Goal: Information Seeking & Learning: Learn about a topic

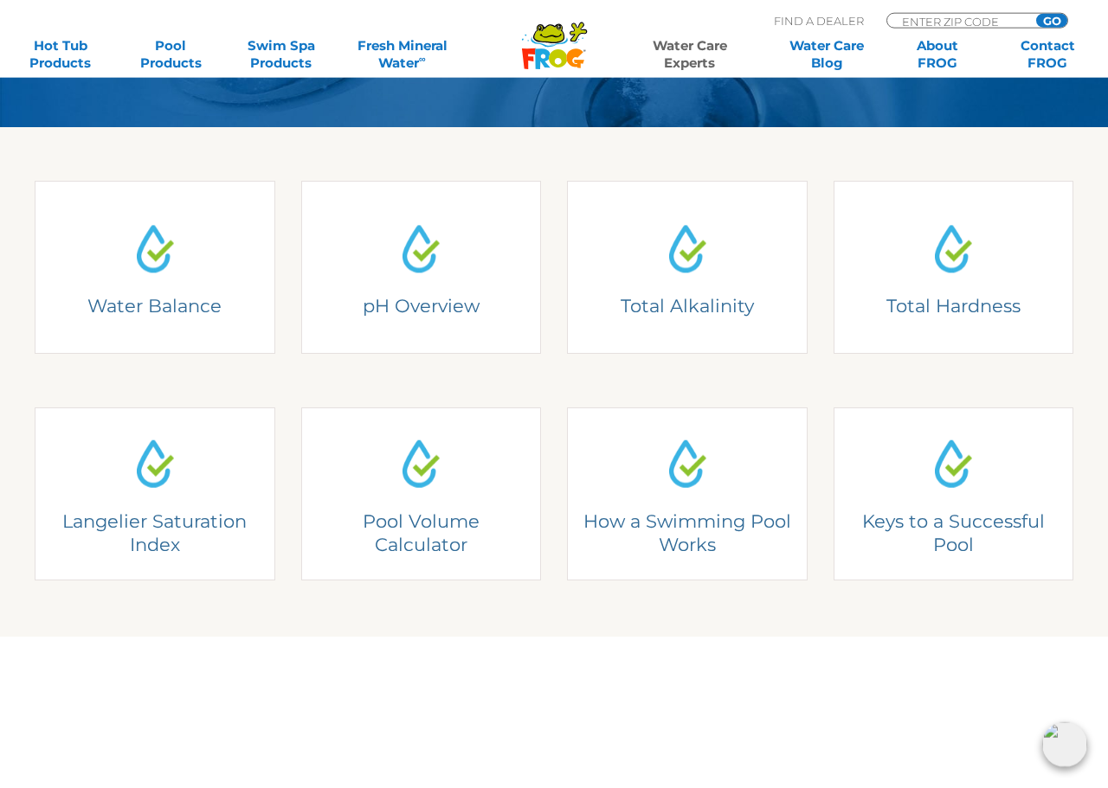
scroll to position [381, 0]
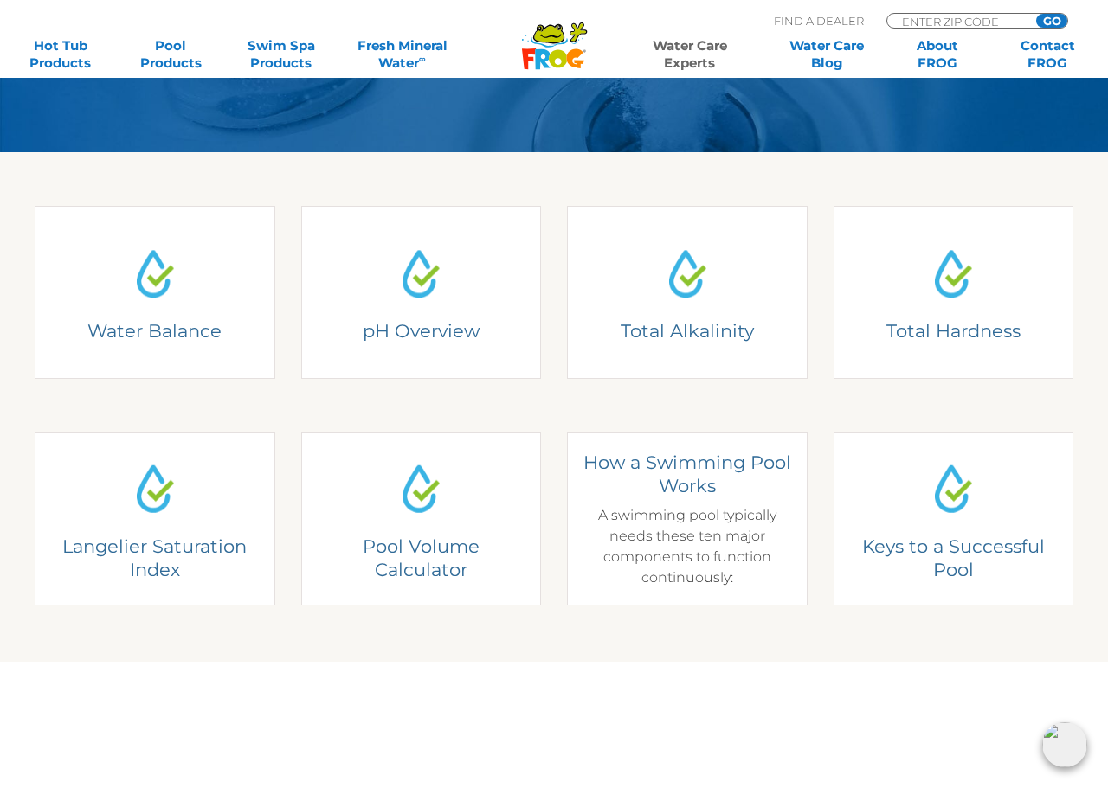
click at [783, 597] on link "How a Swimming Pool Works How a Swimming Pool Works A swimming pool typically n…" at bounding box center [687, 519] width 241 height 173
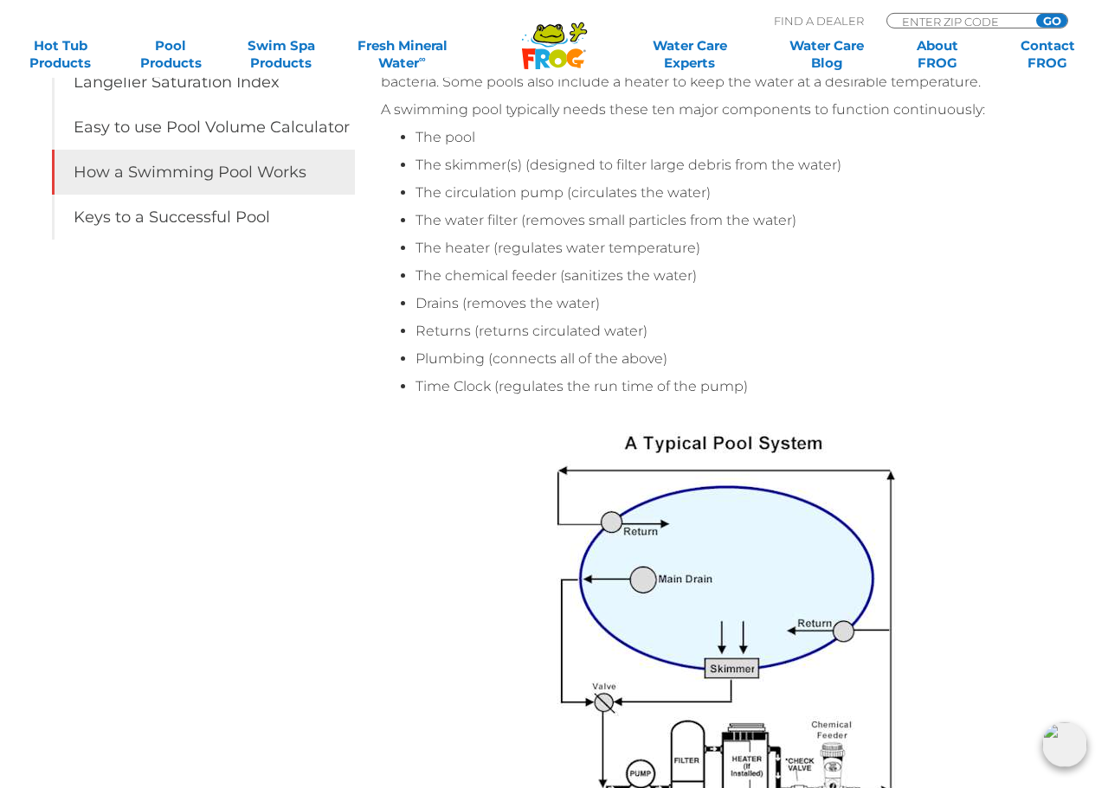
scroll to position [441, 0]
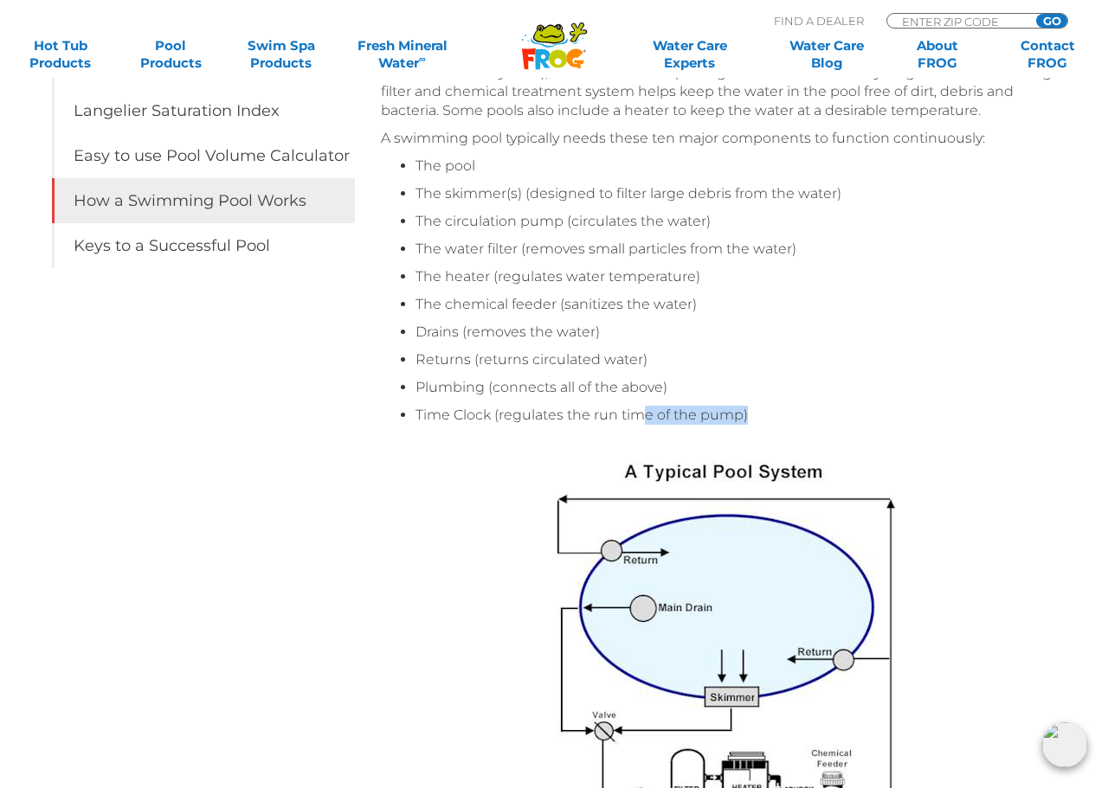
drag, startPoint x: 642, startPoint y: 419, endPoint x: 783, endPoint y: 422, distance: 141.1
click at [783, 422] on li "Time Clock (regulates the run time of the pump)" at bounding box center [744, 415] width 658 height 19
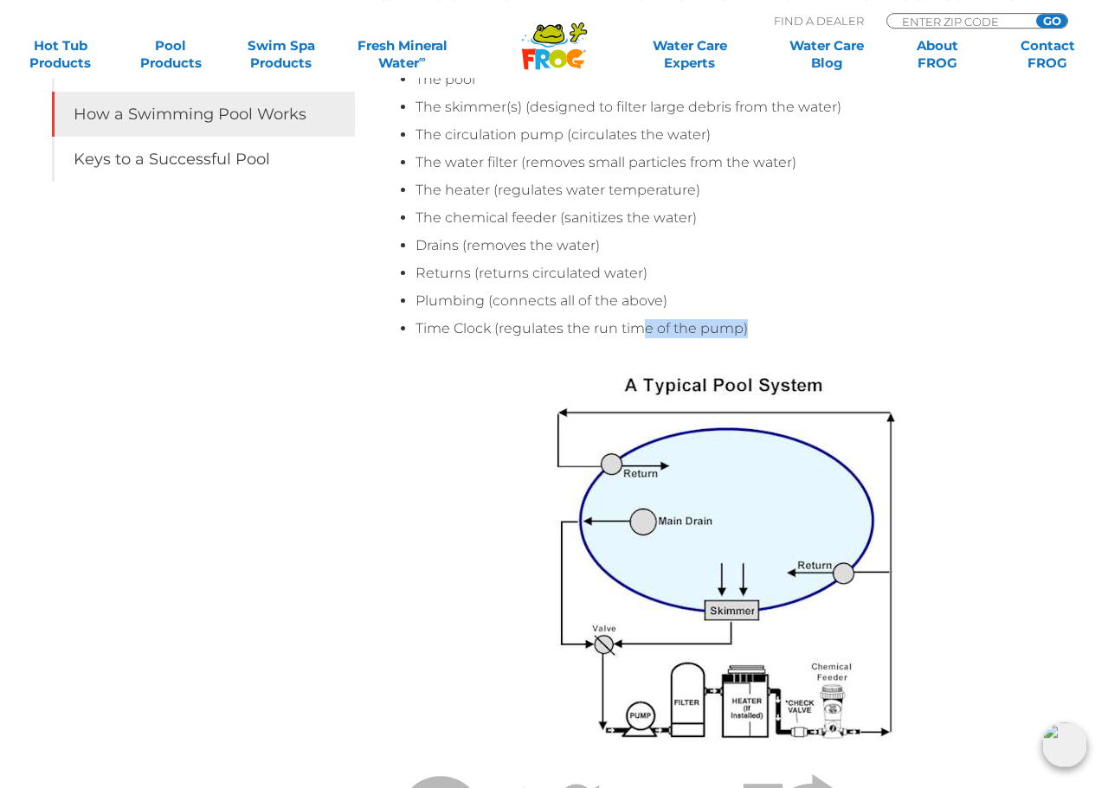
scroll to position [530, 0]
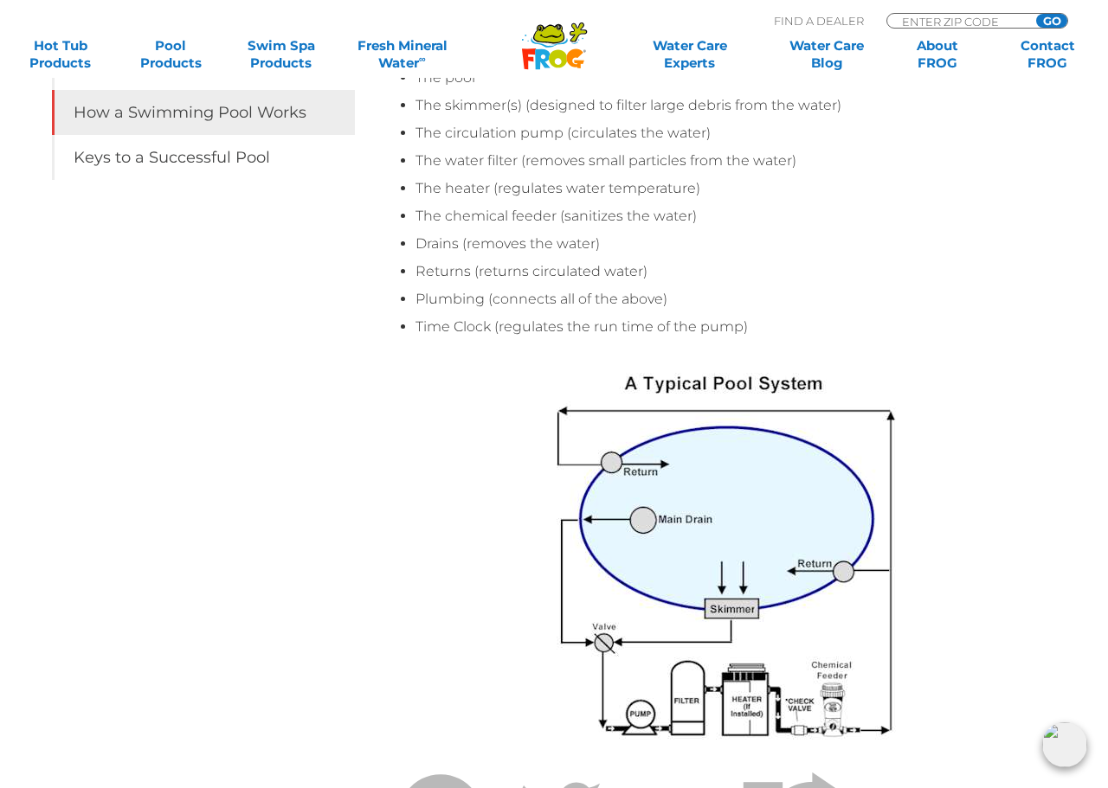
click at [818, 273] on li "Returns (returns circulated water)" at bounding box center [744, 271] width 658 height 19
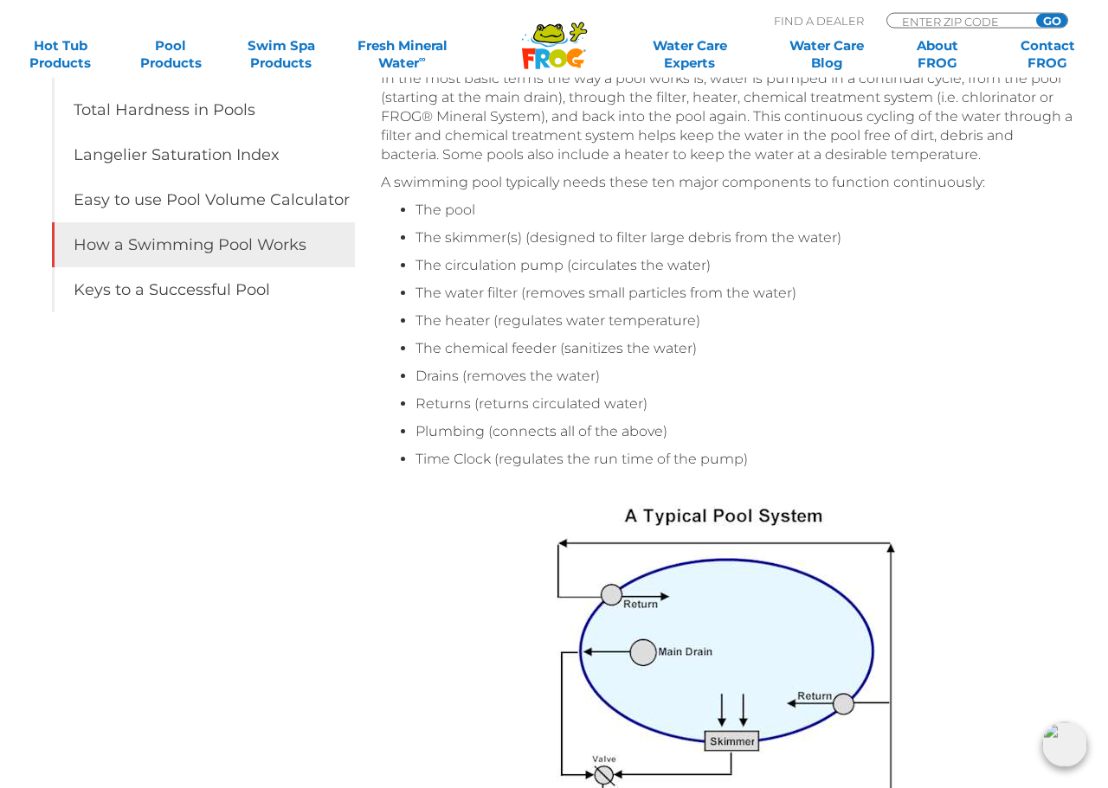
scroll to position [353, 0]
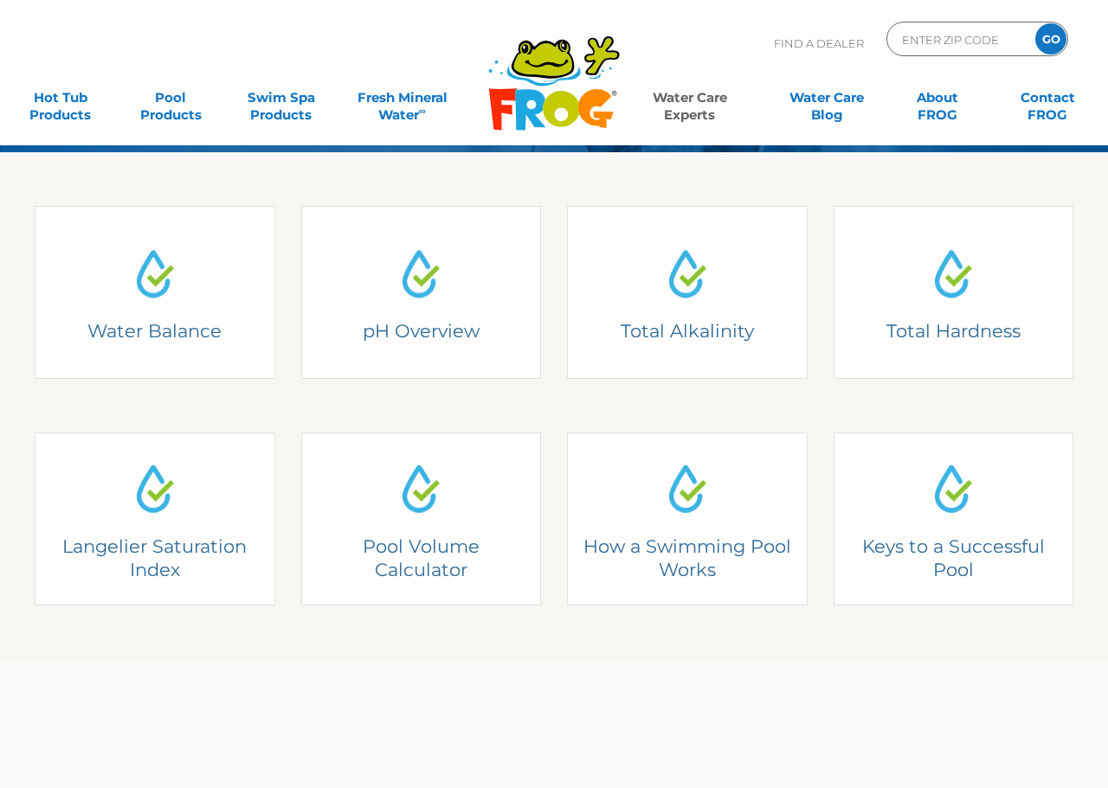
scroll to position [381, 0]
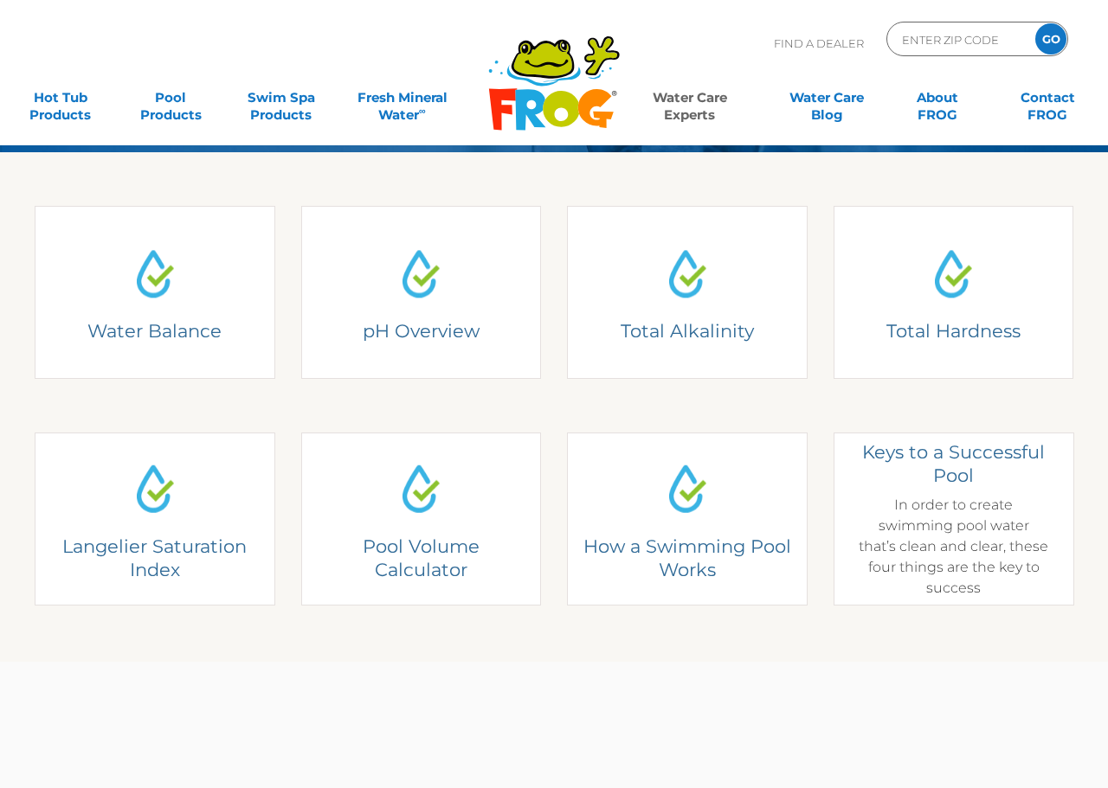
click at [961, 482] on h4 "Keys to a Successful Pool" at bounding box center [952, 464] width 190 height 48
click at [956, 502] on div "Keys to a Successful Pool In order to create swimming pool water that’s clean a…" at bounding box center [952, 519] width 190 height 158
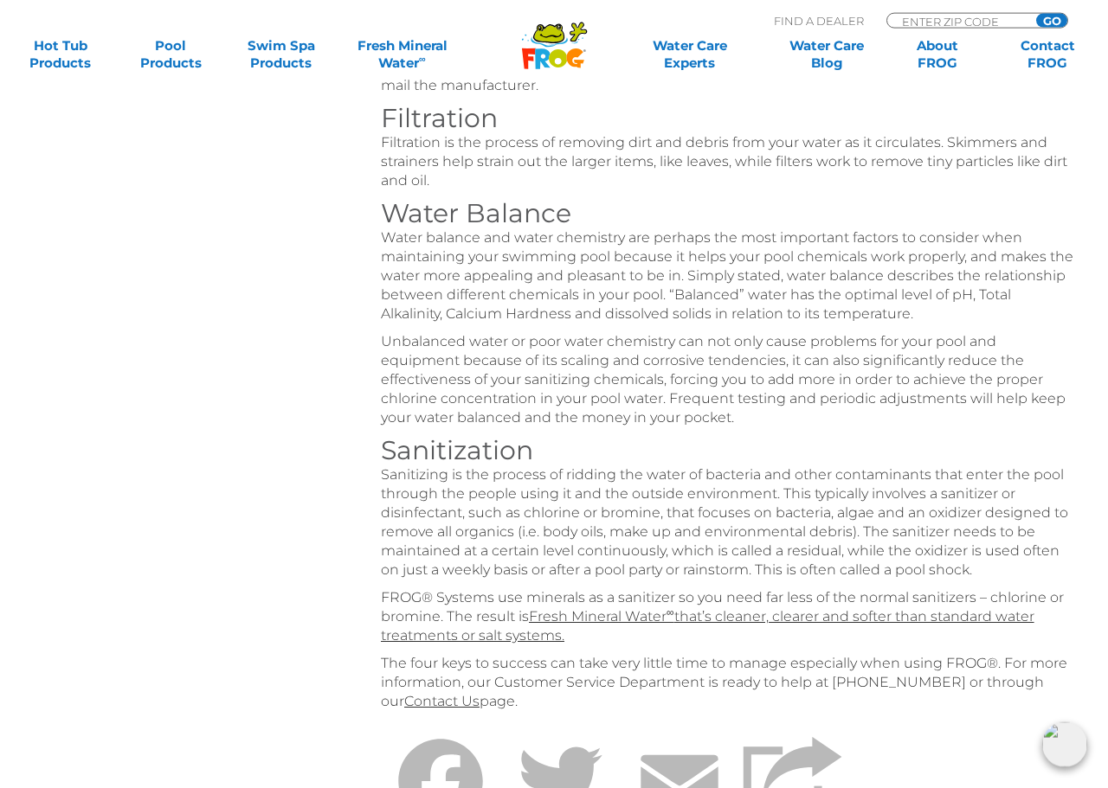
scroll to position [883, 0]
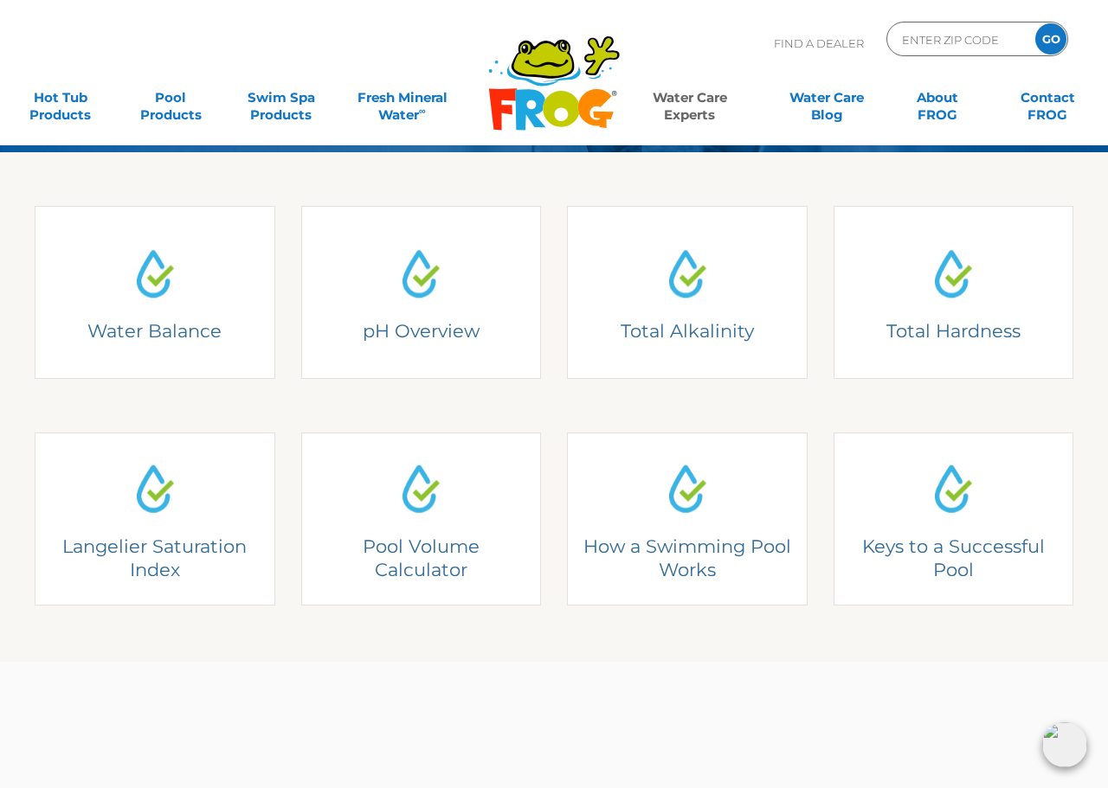
scroll to position [381, 0]
